Goal: Check status

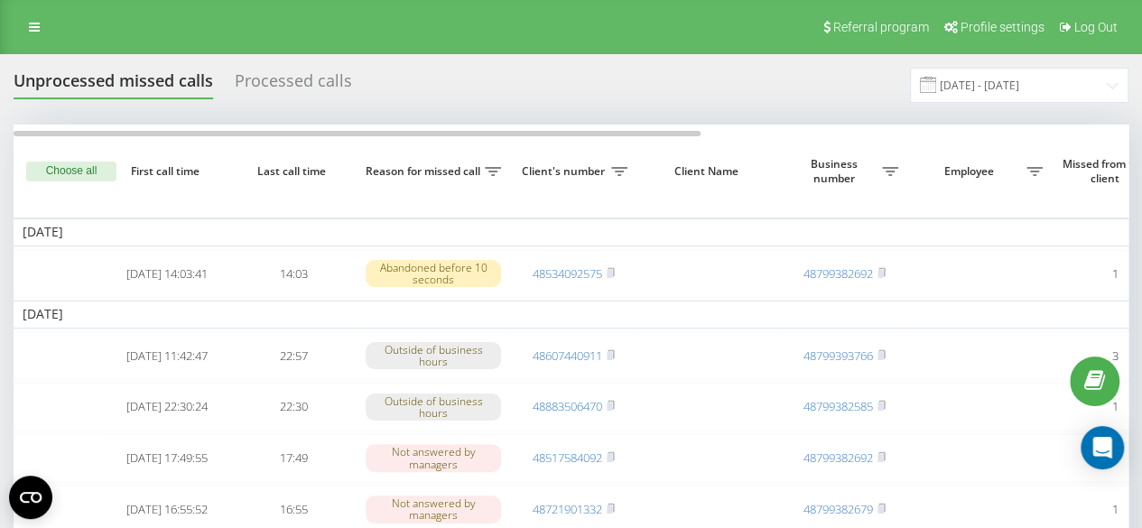
click at [259, 75] on div "Processed calls" at bounding box center [293, 85] width 117 height 28
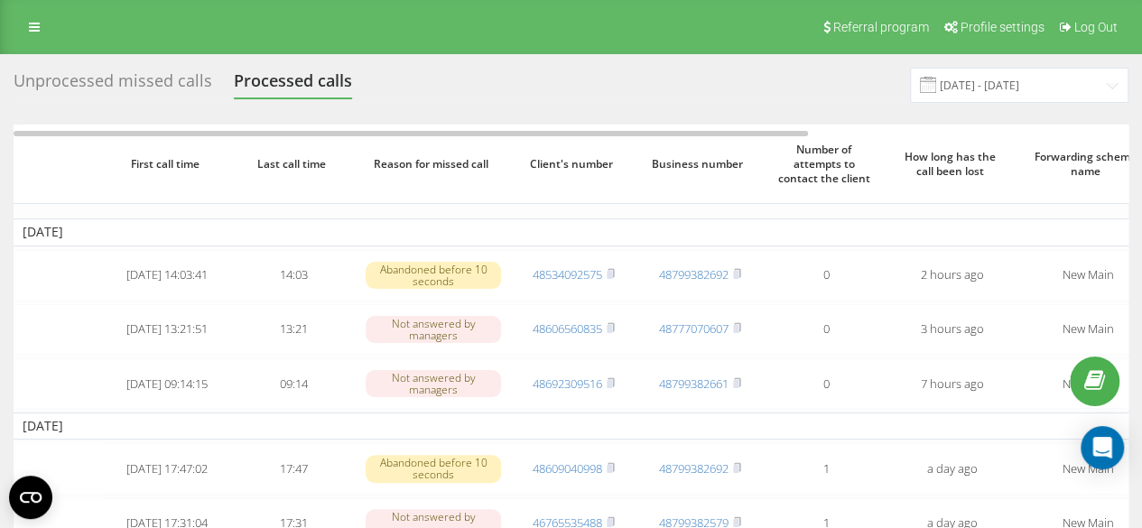
click at [182, 87] on div "Unprocessed missed calls" at bounding box center [113, 85] width 199 height 28
